Goal: Information Seeking & Learning: Learn about a topic

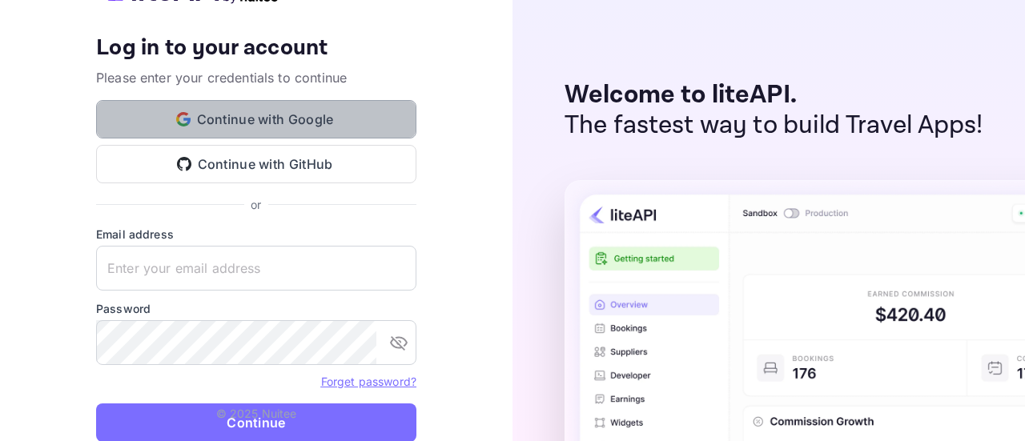
click at [337, 118] on button "Continue with Google" at bounding box center [256, 119] width 320 height 38
click at [348, 126] on button "Continue with Google" at bounding box center [256, 119] width 320 height 38
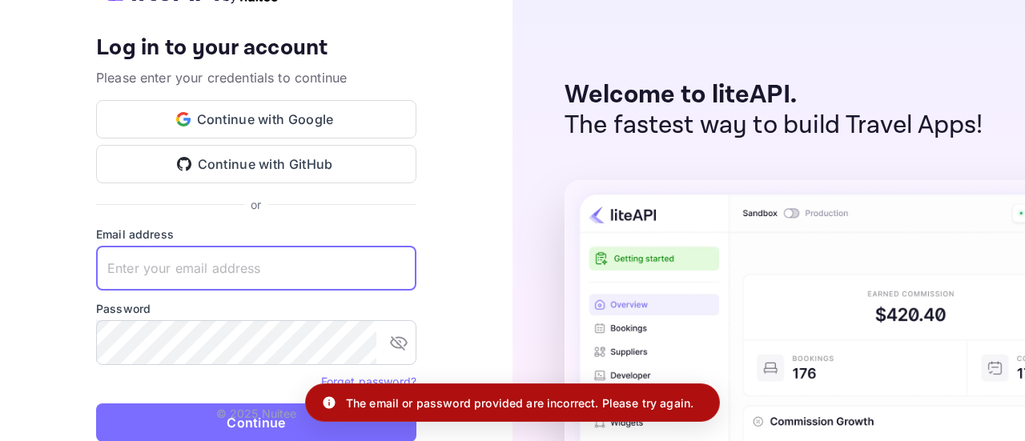
click at [299, 271] on input "text" at bounding box center [256, 268] width 320 height 45
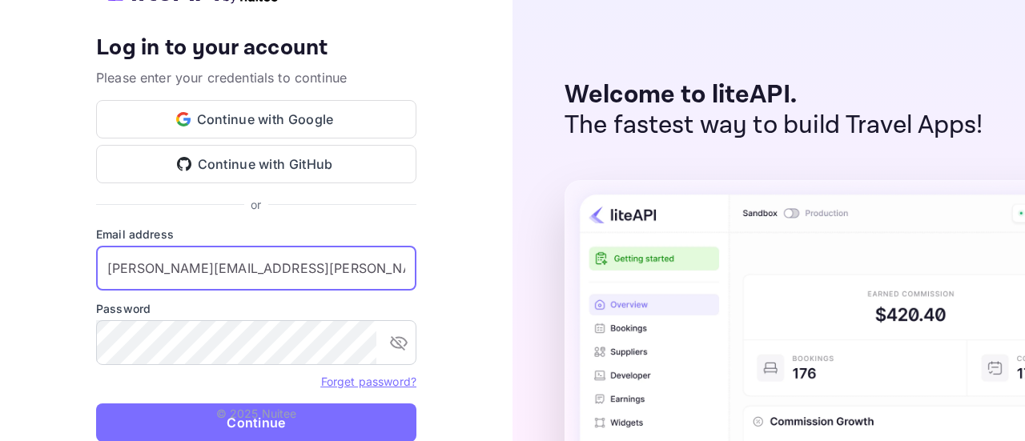
type input "sonali.saroj@gmail.com"
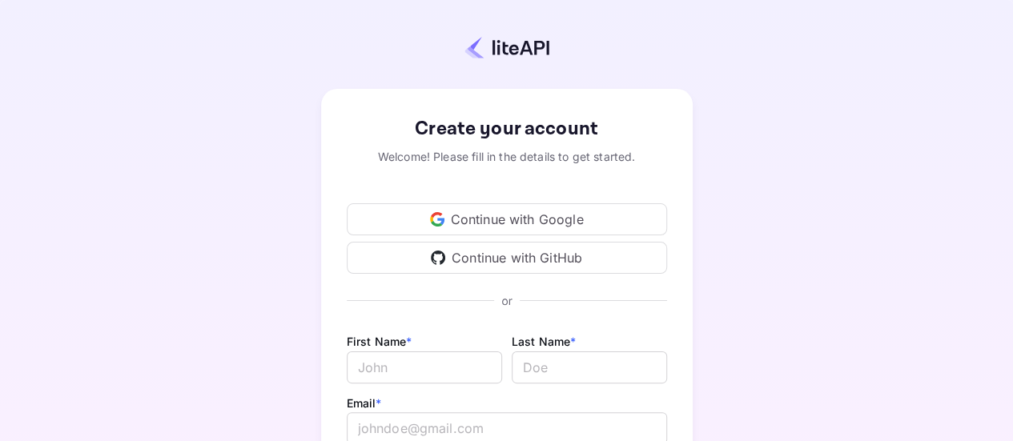
click at [578, 211] on div "Continue with Google" at bounding box center [507, 219] width 320 height 32
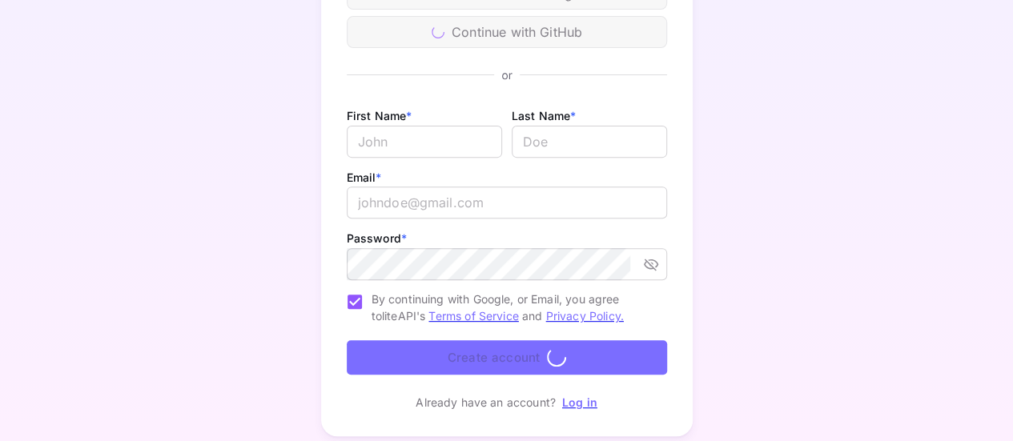
scroll to position [272, 0]
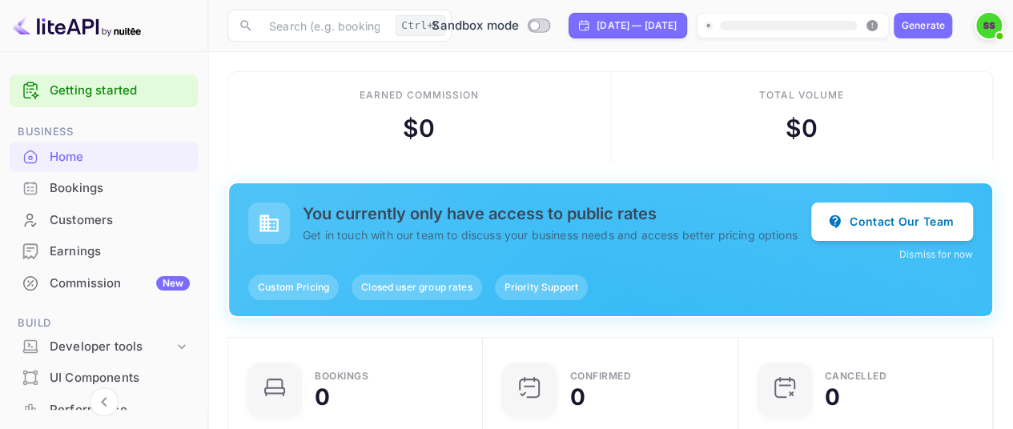
click at [945, 26] on div "Generate" at bounding box center [923, 25] width 43 height 14
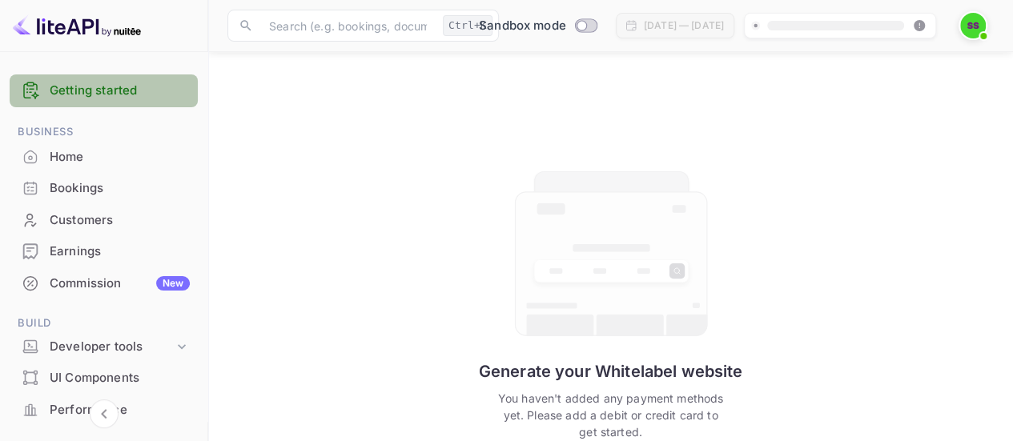
click at [126, 98] on link "Getting started" at bounding box center [120, 91] width 140 height 18
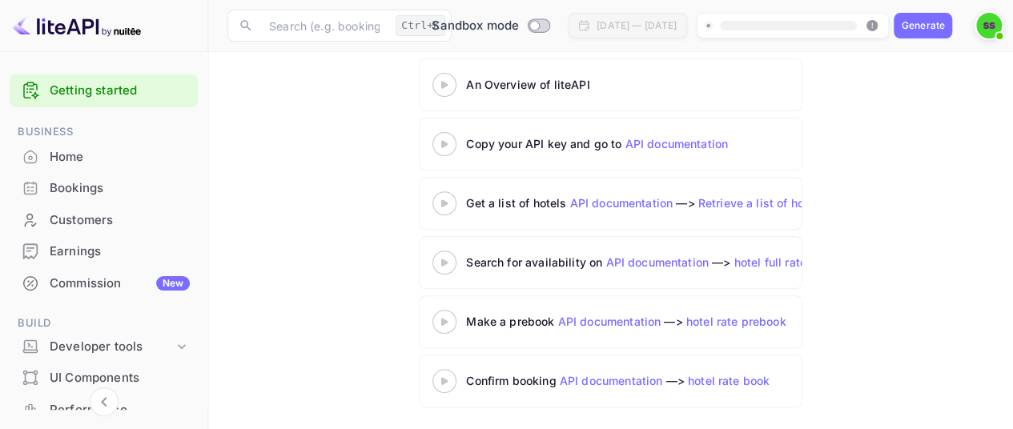
scroll to position [221, 0]
click at [450, 143] on icon at bounding box center [444, 144] width 56 height 8
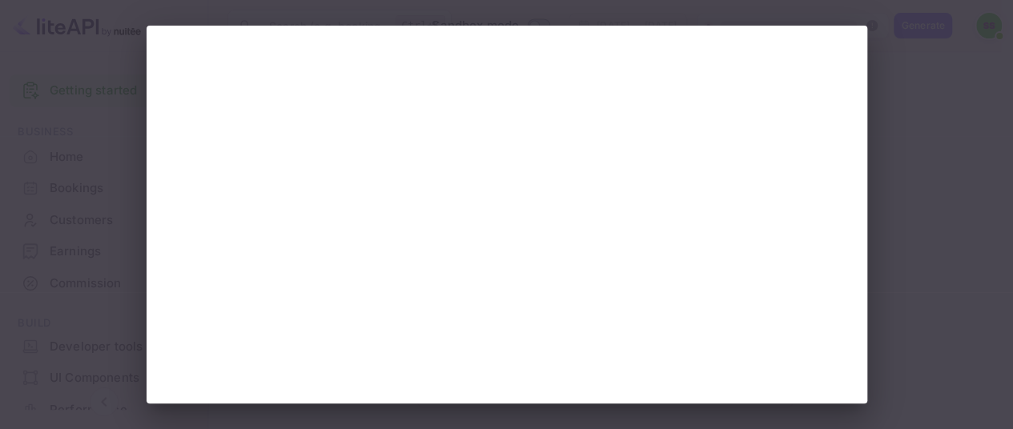
scroll to position [209, 0]
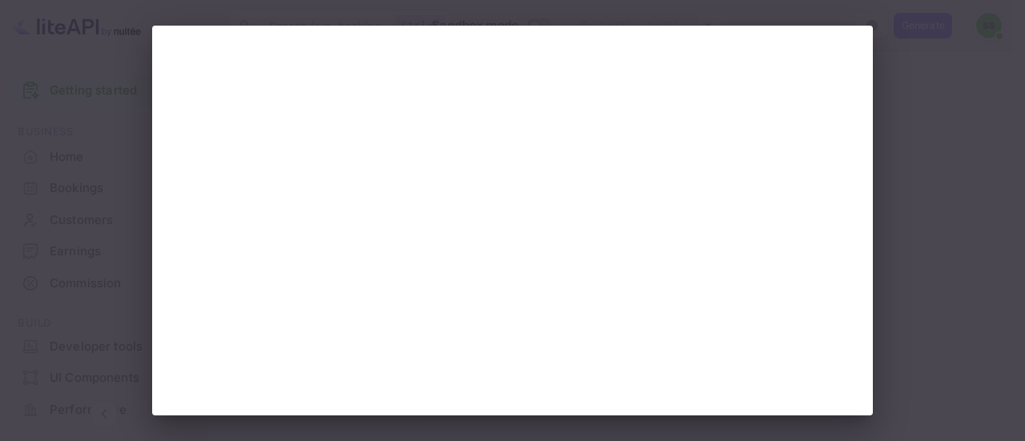
click at [929, 60] on div at bounding box center [512, 220] width 1025 height 441
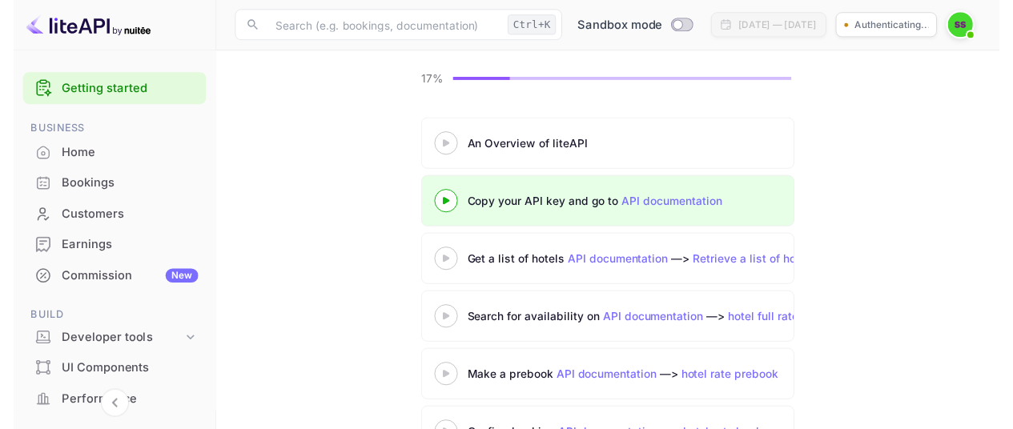
scroll to position [159, 0]
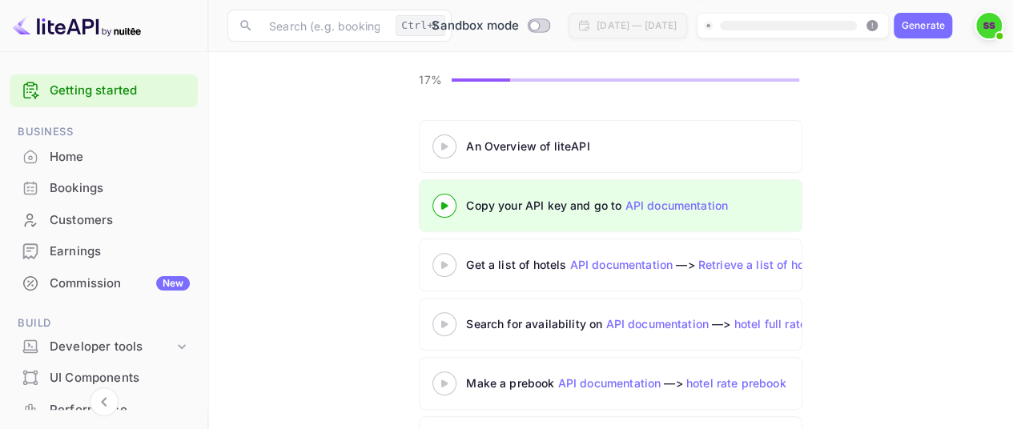
click at [533, 265] on div "Get a list of hotels API documentation —> Retrieve a list of hotels" at bounding box center [666, 264] width 400 height 17
click at [945, 23] on div "Generate" at bounding box center [923, 25] width 43 height 14
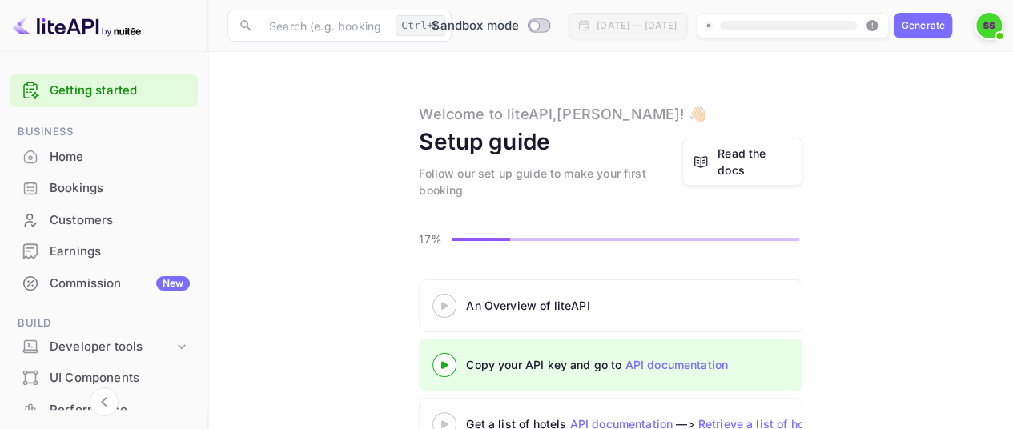
scroll to position [221, 0]
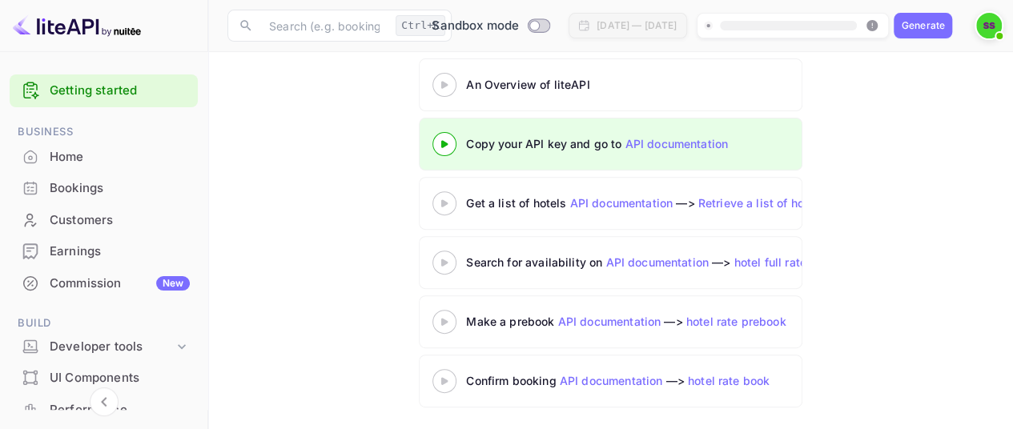
click at [608, 203] on link "API documentation" at bounding box center [620, 203] width 103 height 14
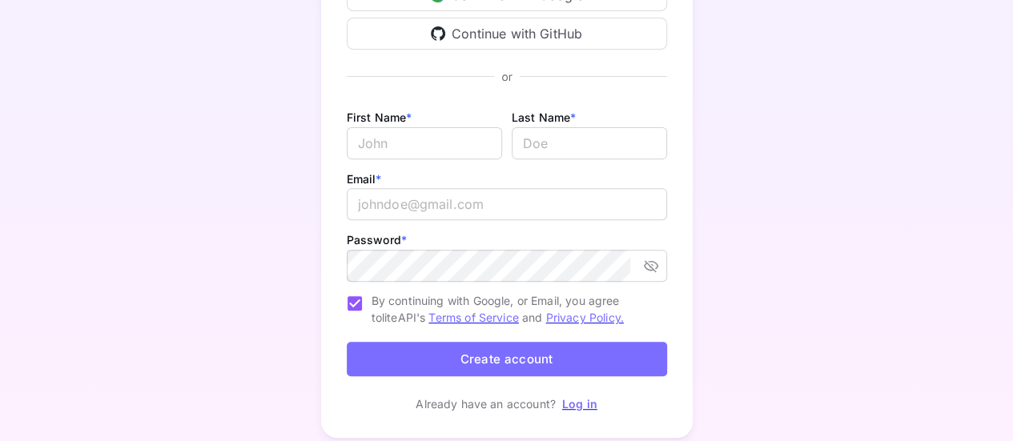
scroll to position [272, 0]
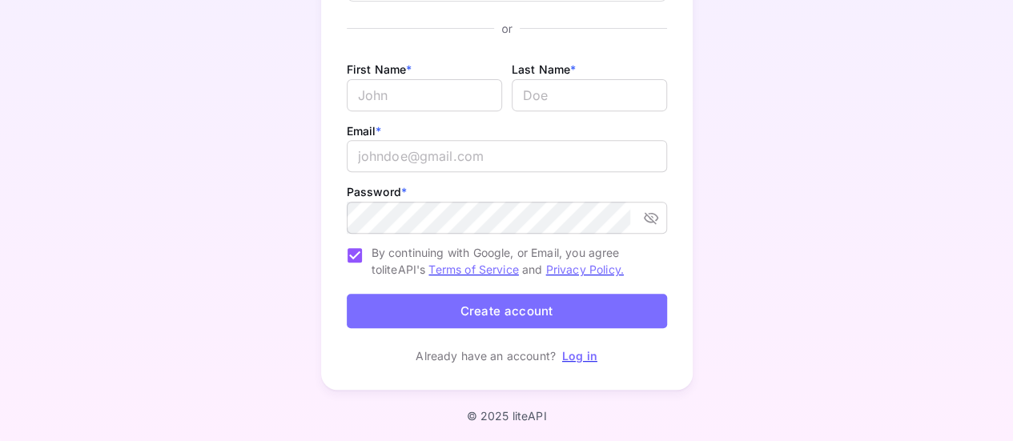
click at [571, 357] on link "Log in" at bounding box center [579, 356] width 35 height 14
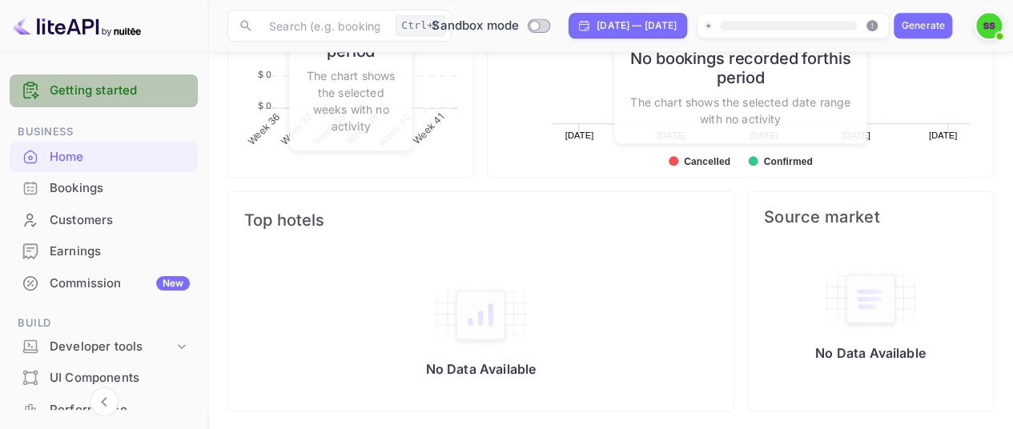
click at [125, 87] on link "Getting started" at bounding box center [120, 91] width 140 height 18
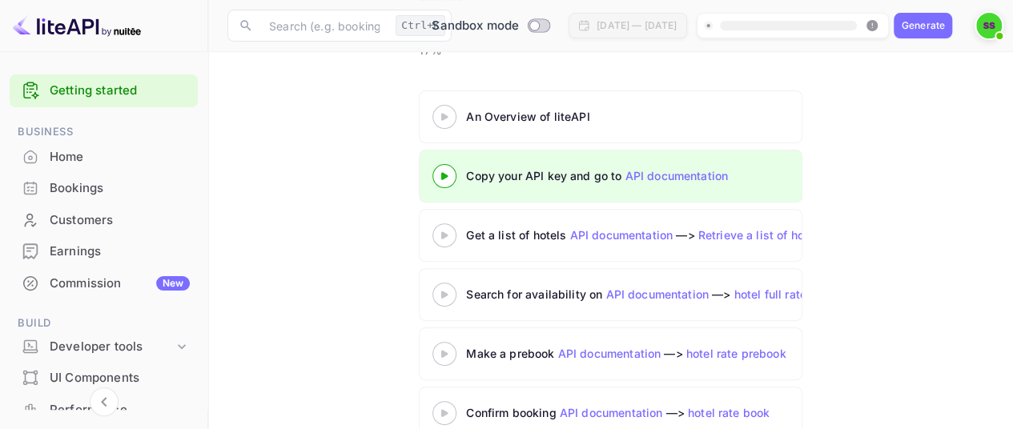
scroll to position [221, 0]
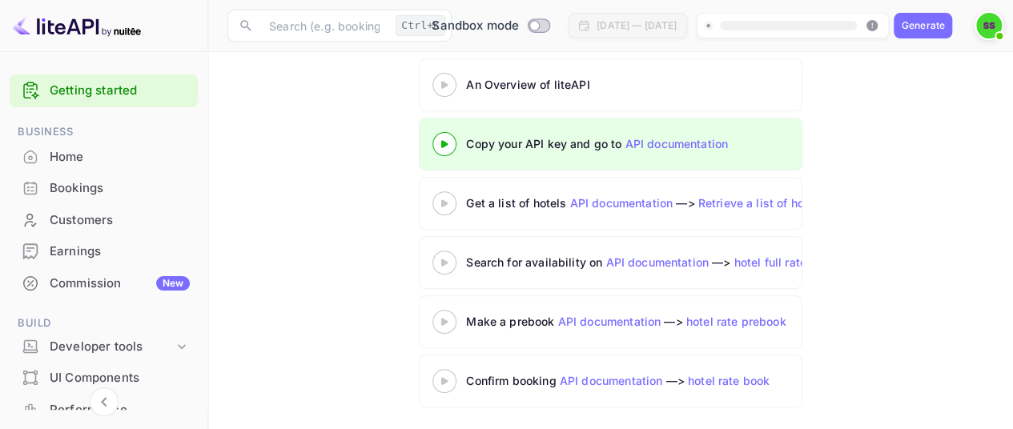
click at [623, 382] on link "API documentation" at bounding box center [611, 381] width 103 height 14
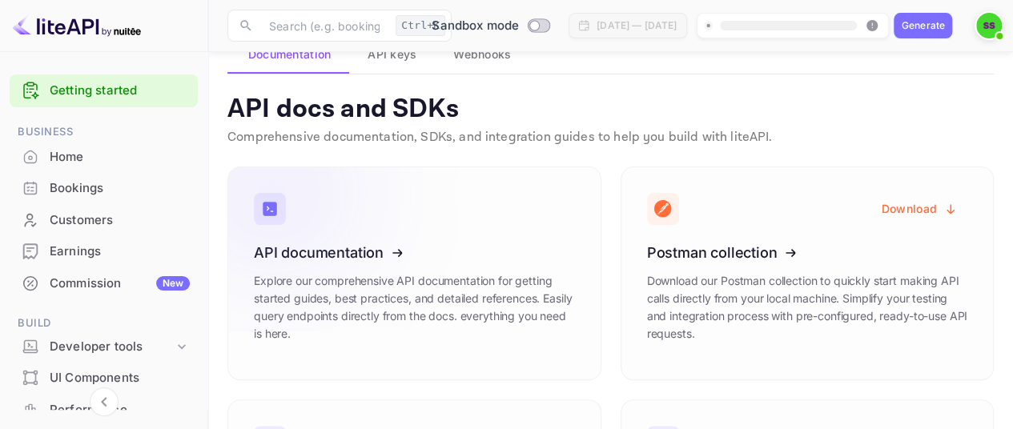
scroll to position [108, 0]
click at [440, 227] on icon at bounding box center [352, 251] width 249 height 165
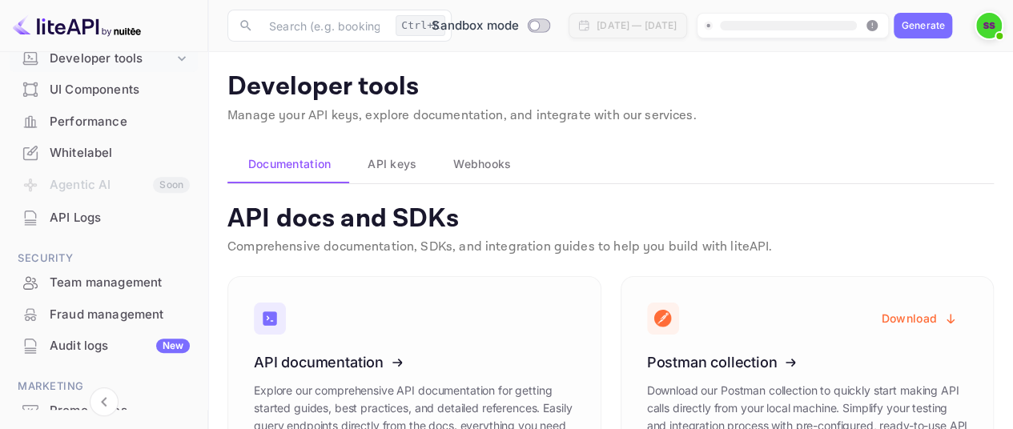
scroll to position [362, 0]
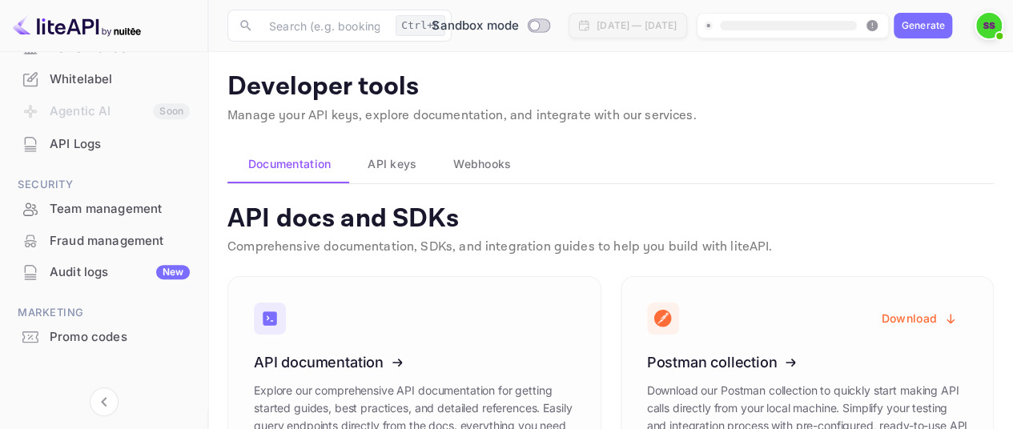
click at [945, 22] on div "Generate" at bounding box center [923, 25] width 43 height 14
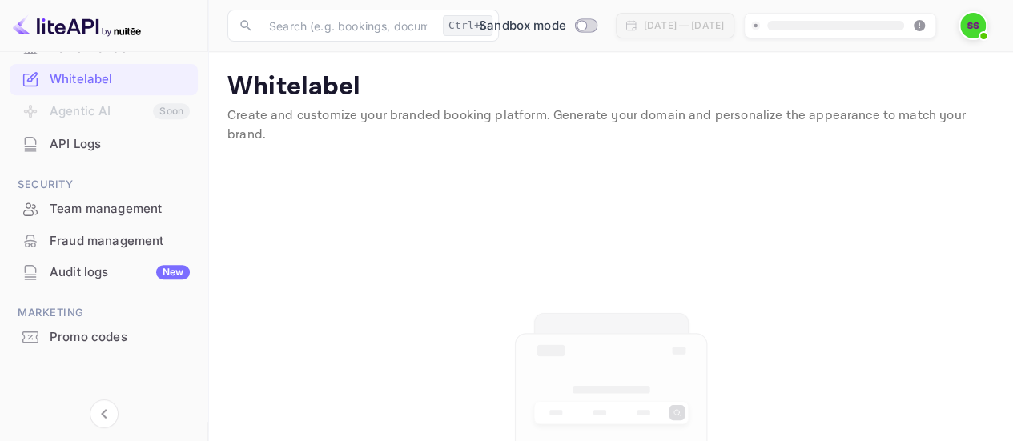
click at [980, 31] on span at bounding box center [983, 36] width 16 height 16
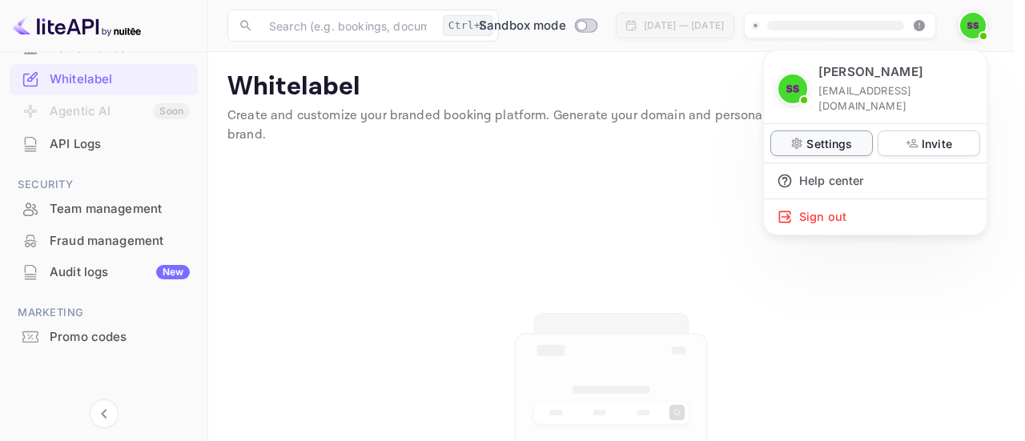
click at [838, 135] on p "Settings" at bounding box center [829, 143] width 46 height 17
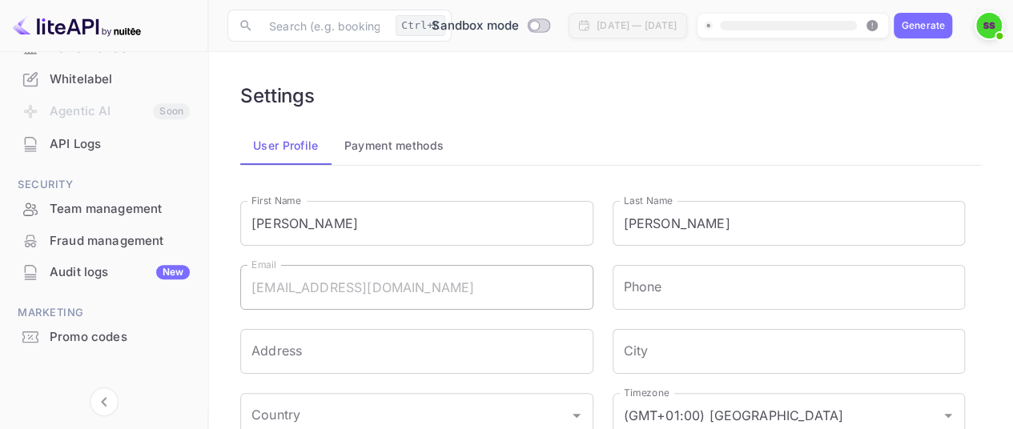
click at [553, 84] on div "Settings" at bounding box center [610, 95] width 741 height 23
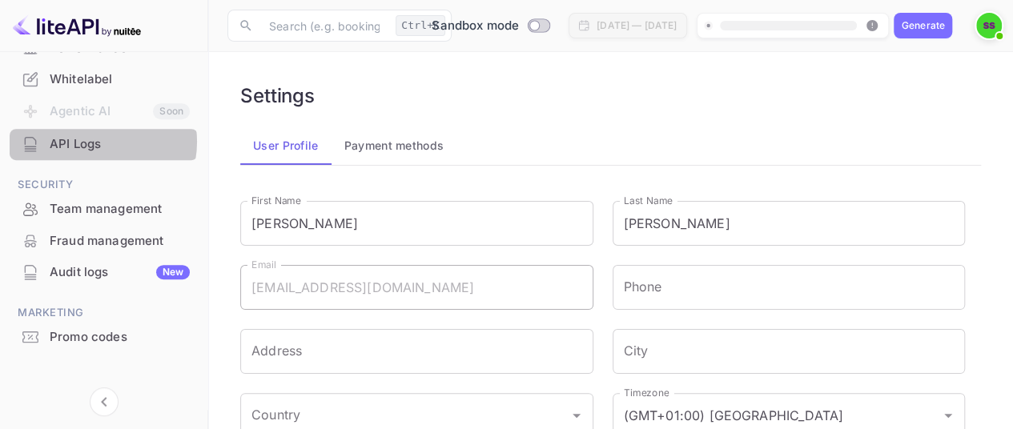
click at [92, 142] on div "API Logs" at bounding box center [120, 144] width 140 height 18
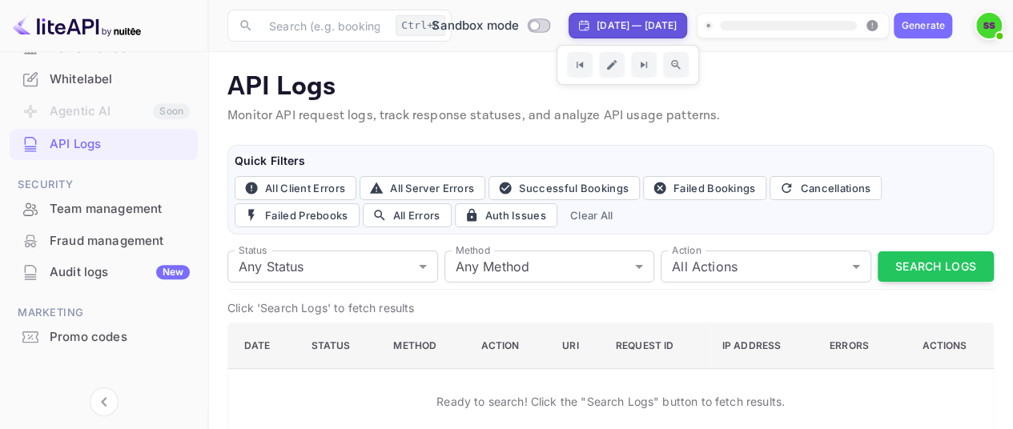
click at [952, 34] on div "Generate" at bounding box center [923, 26] width 58 height 26
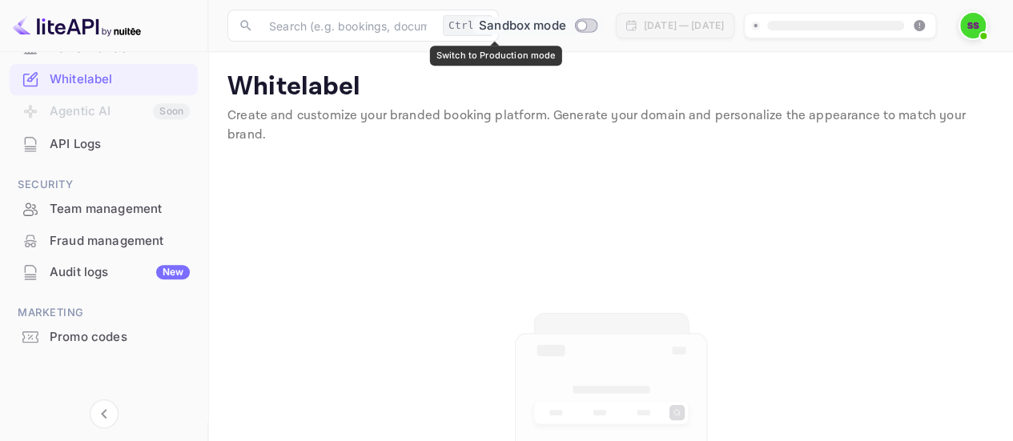
click at [565, 23] on input "Switch to Production mode" at bounding box center [581, 25] width 32 height 10
checkbox input "false"
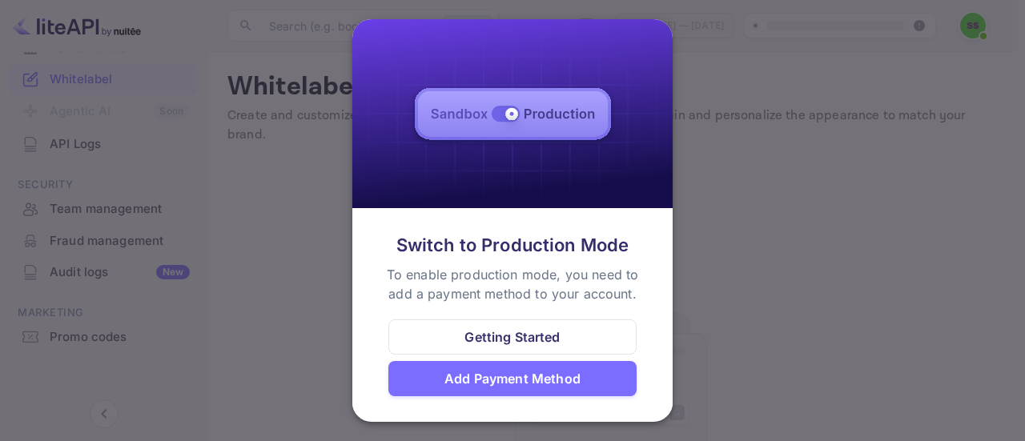
click at [508, 118] on img at bounding box center [512, 114] width 320 height 190
click at [286, 191] on div at bounding box center [512, 220] width 1025 height 441
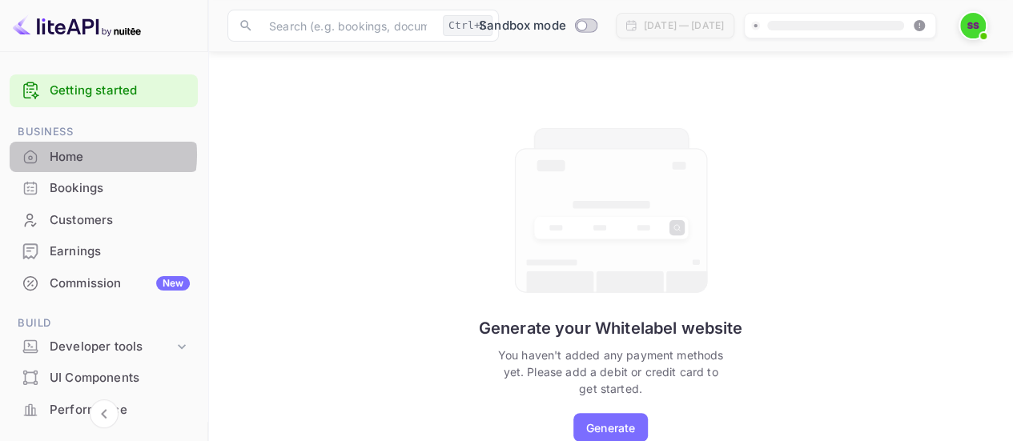
drag, startPoint x: 90, startPoint y: 5, endPoint x: 74, endPoint y: 155, distance: 151.3
click at [74, 155] on div "Home" at bounding box center [120, 157] width 140 height 18
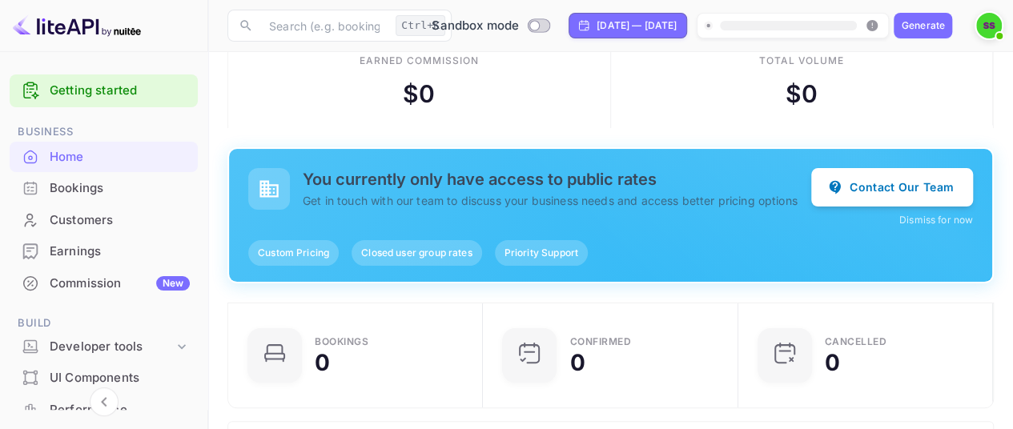
scroll to position [0, 1]
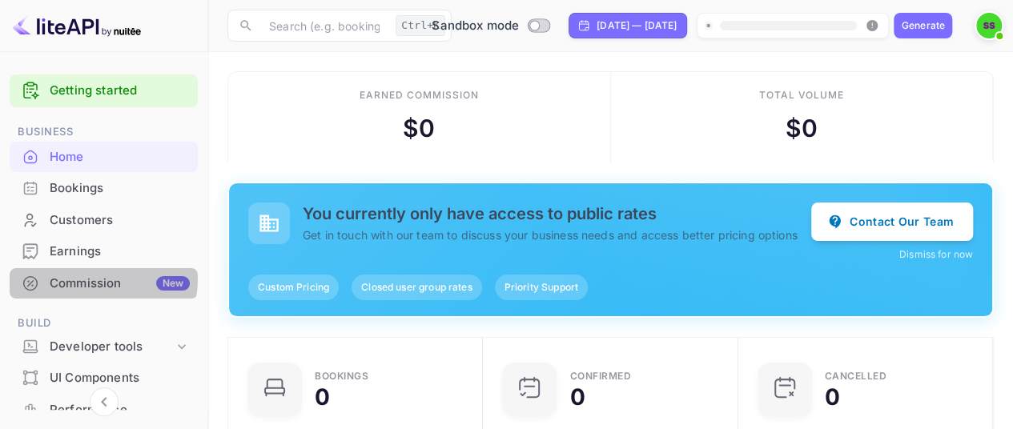
click at [96, 279] on div "Commission New" at bounding box center [120, 284] width 140 height 18
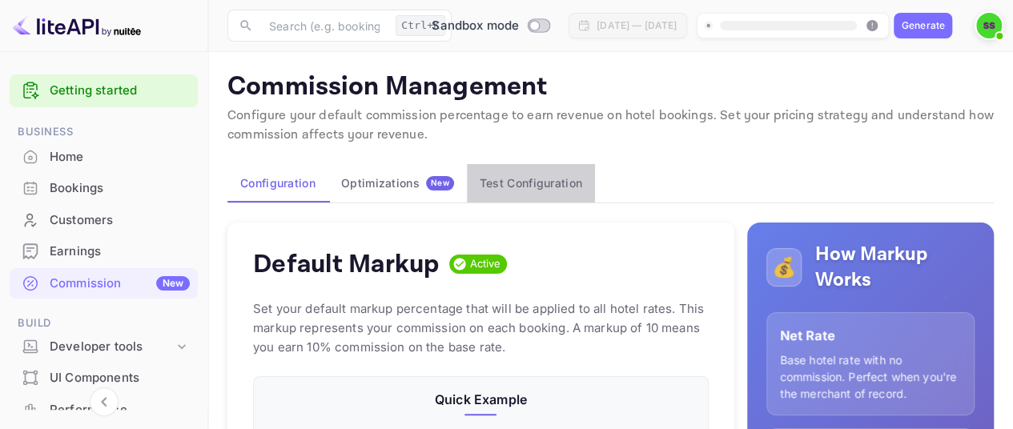
click at [504, 179] on button "Test Configuration" at bounding box center [531, 183] width 128 height 38
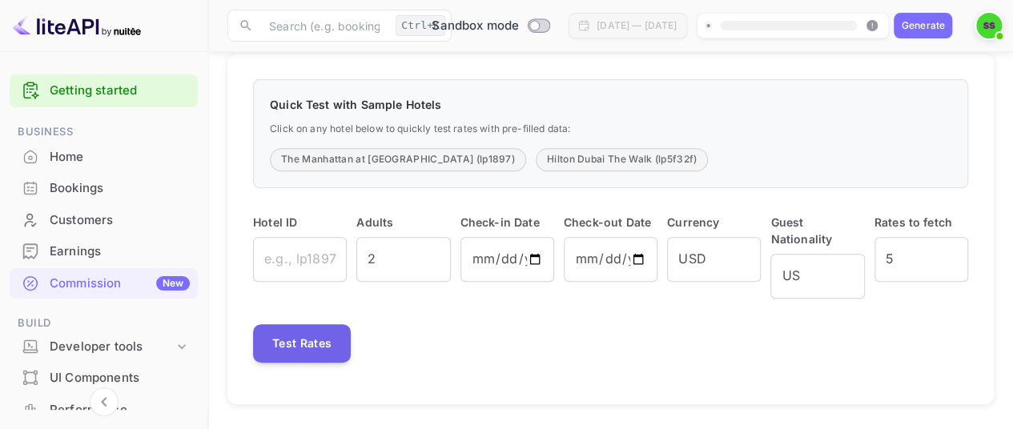
scroll to position [255, 0]
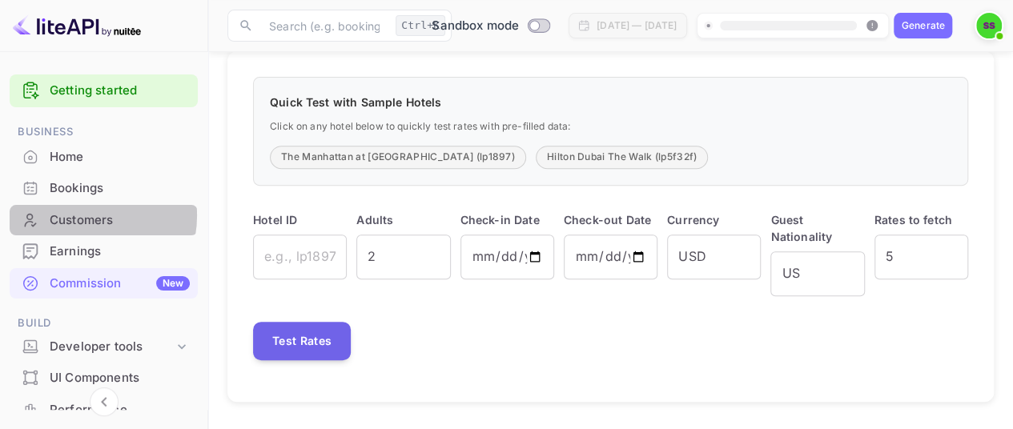
click at [86, 215] on div "Customers" at bounding box center [120, 220] width 140 height 18
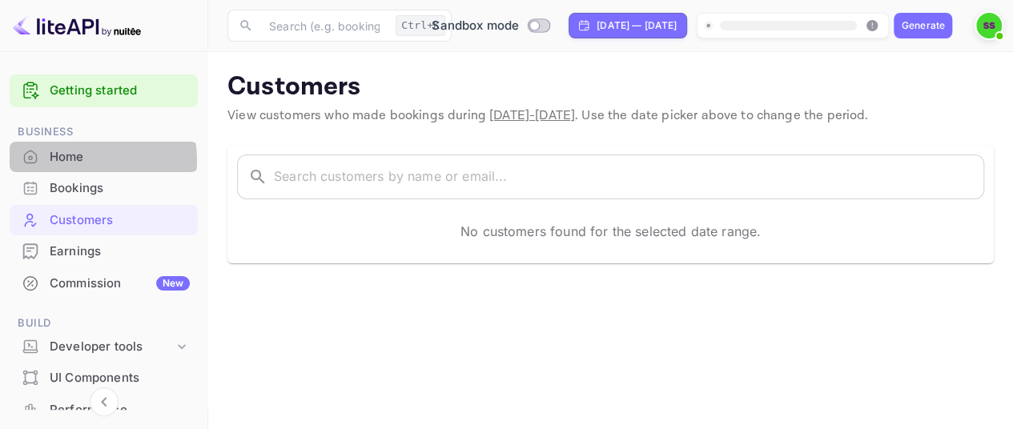
click at [77, 160] on div "Home" at bounding box center [120, 157] width 140 height 18
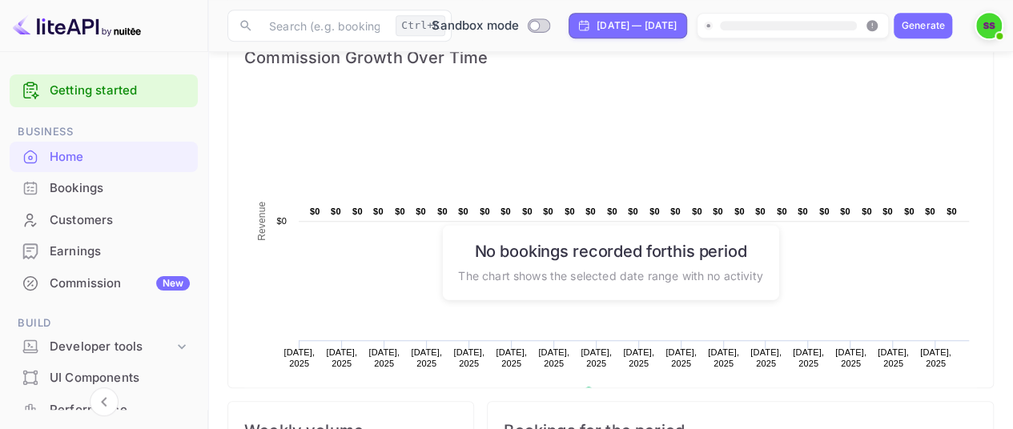
scroll to position [967, 0]
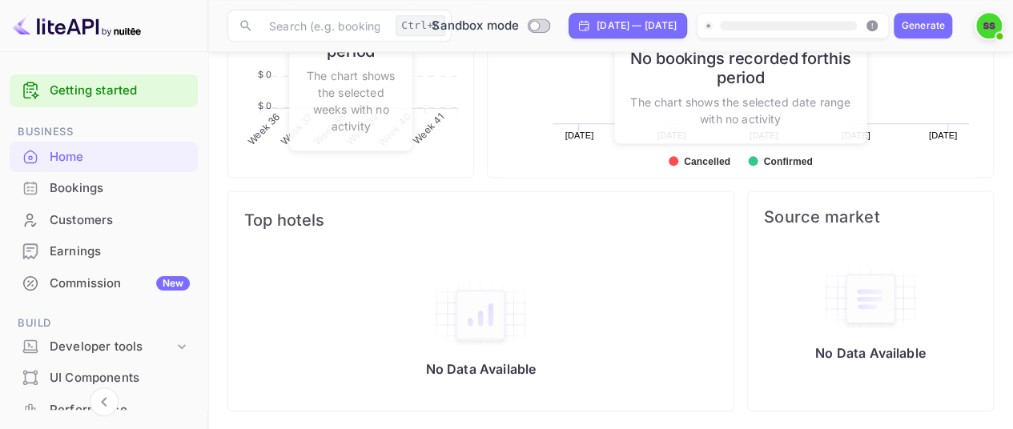
click at [117, 377] on div "UI Components" at bounding box center [120, 378] width 140 height 18
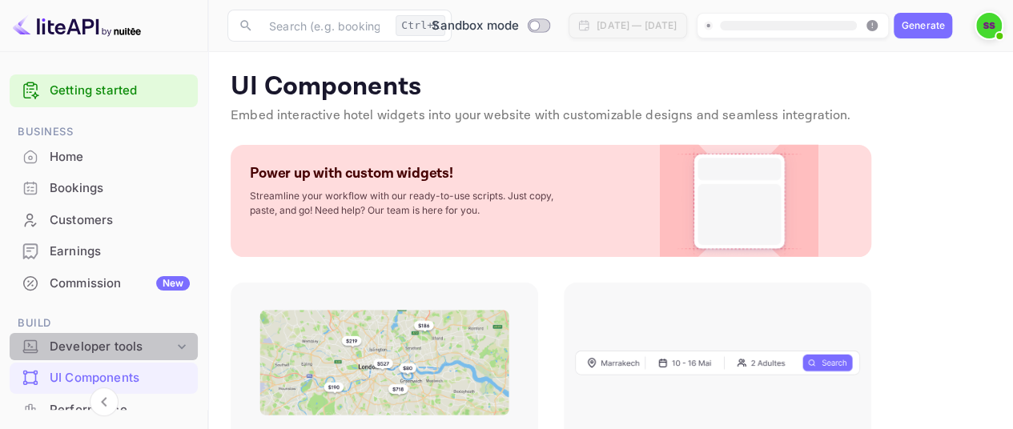
click at [114, 358] on div "Developer tools" at bounding box center [104, 347] width 188 height 28
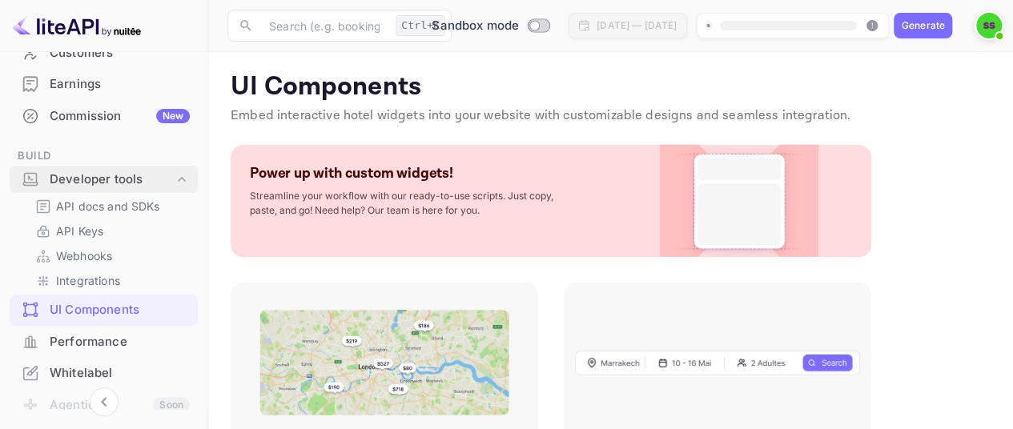
scroll to position [215, 0]
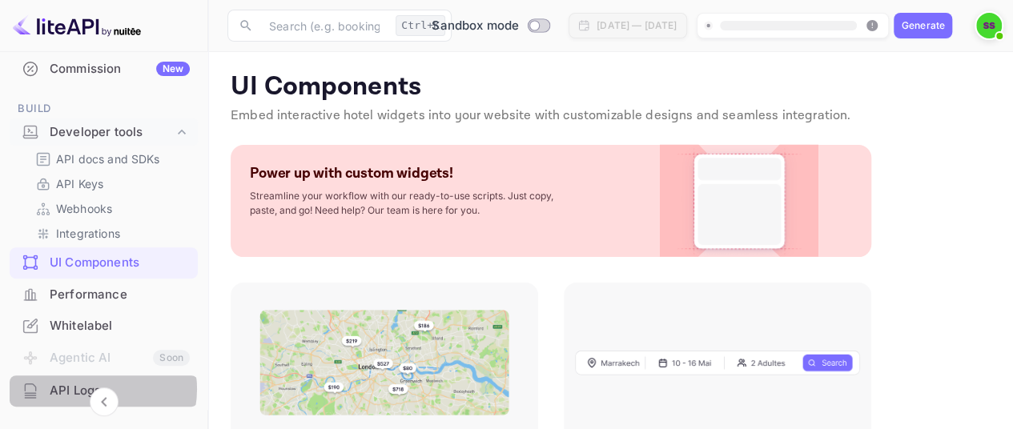
click at [95, 389] on div "API Logs" at bounding box center [120, 391] width 140 height 18
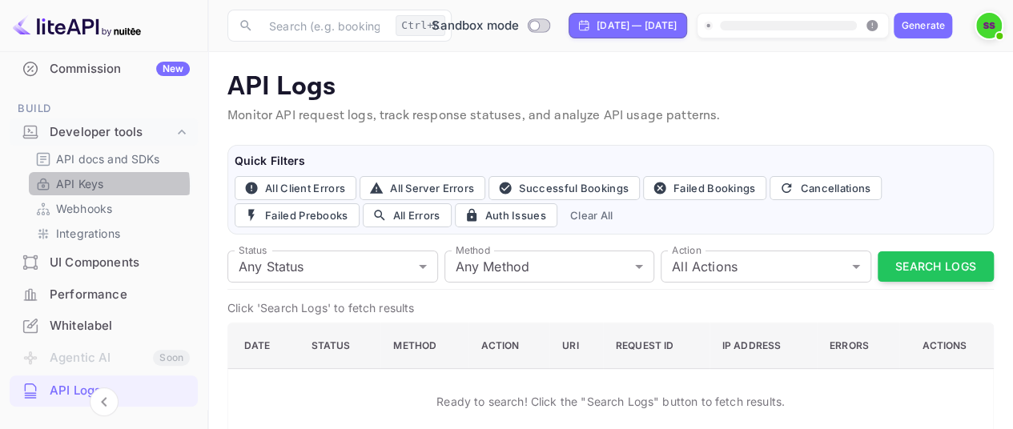
click at [86, 186] on p "API Keys" at bounding box center [79, 183] width 47 height 17
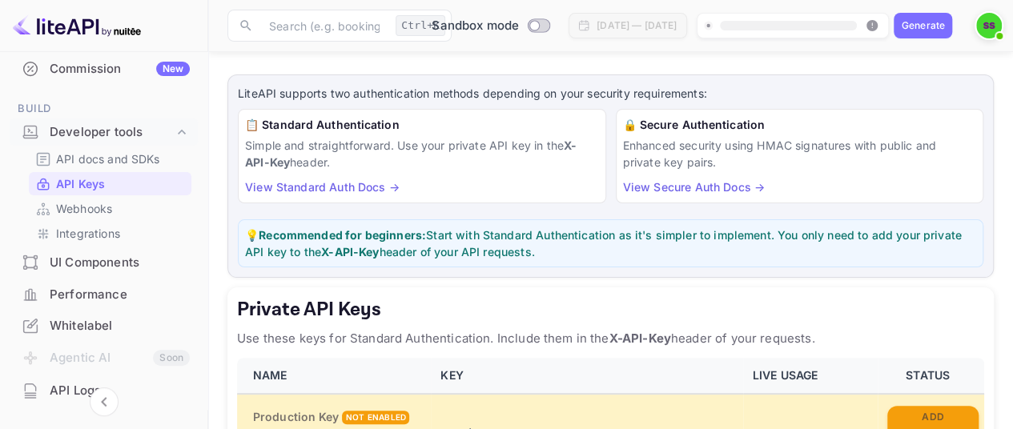
scroll to position [73, 0]
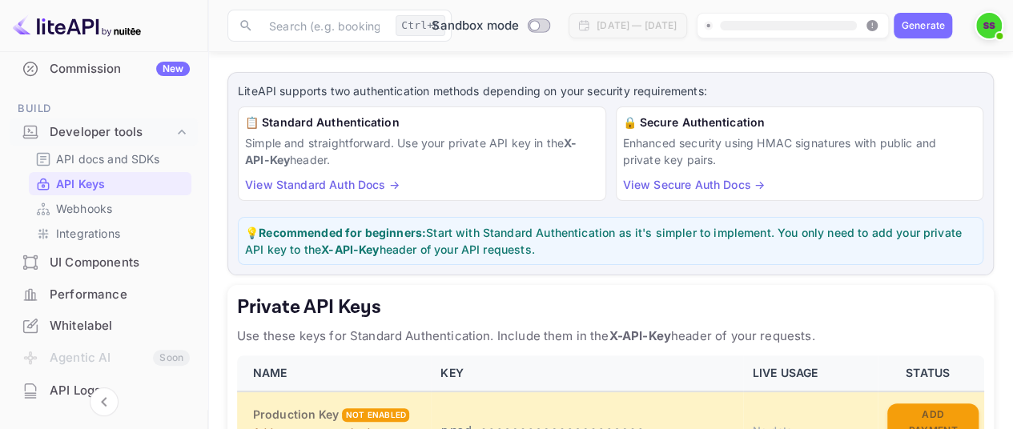
click at [341, 180] on link "View Standard Auth Docs →" at bounding box center [322, 185] width 155 height 14
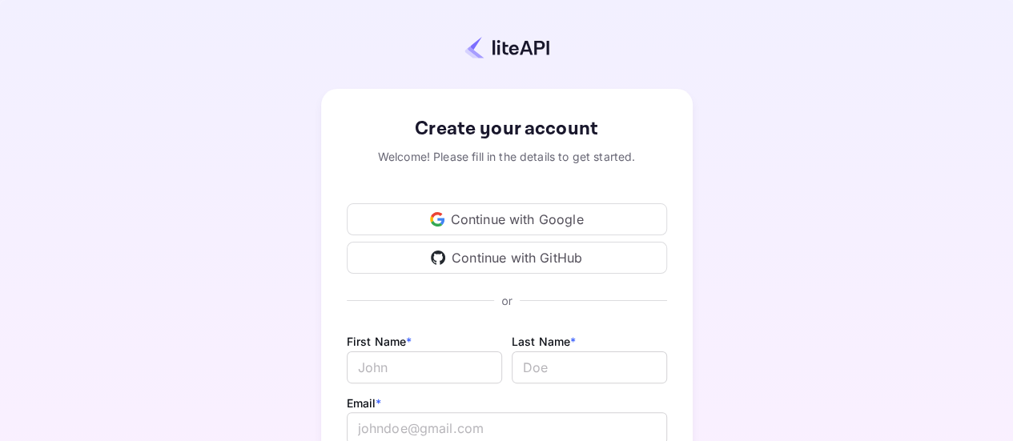
click at [460, 213] on div "Continue with Google" at bounding box center [507, 219] width 320 height 32
